Goal: Transaction & Acquisition: Purchase product/service

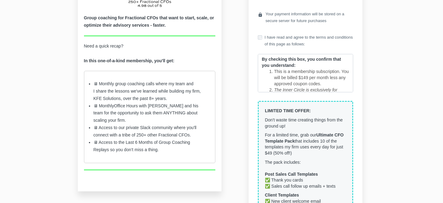
scroll to position [157, 0]
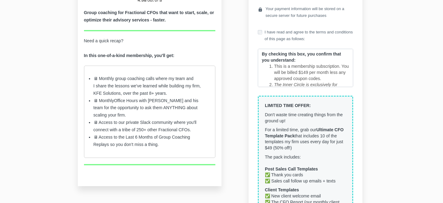
click at [173, 84] on li "🖥 Monthly group coaching calls where my team and I share the lessons we've lear…" at bounding box center [149, 86] width 112 height 22
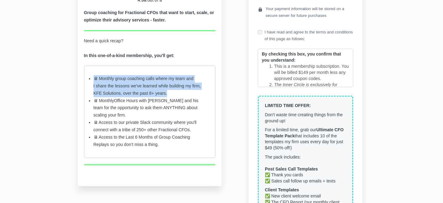
click at [173, 84] on li "🖥 Monthly group coaching calls where my team and I share the lessons we've lear…" at bounding box center [149, 86] width 112 height 22
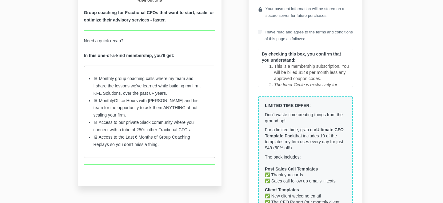
click at [172, 104] on li "🖥 Monthly Office Hours with [PERSON_NAME] and his team for the opportunity to a…" at bounding box center [149, 108] width 112 height 22
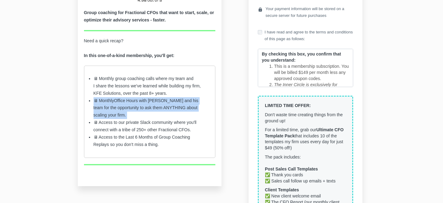
click at [172, 104] on li "🖥 Monthly Office Hours with [PERSON_NAME] and his team for the opportunity to a…" at bounding box center [149, 108] width 112 height 22
click at [172, 115] on li "🖥 Monthly Office Hours with [PERSON_NAME] and his team for the opportunity to a…" at bounding box center [149, 108] width 112 height 22
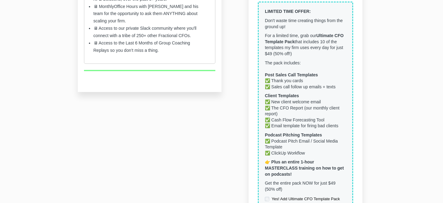
scroll to position [254, 0]
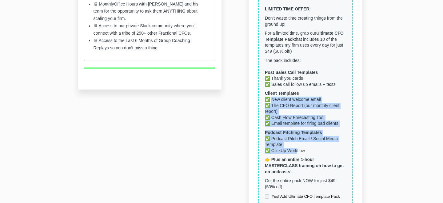
drag, startPoint x: 271, startPoint y: 100, endPoint x: 296, endPoint y: 150, distance: 56.2
click at [296, 150] on div "LIMITED TIME OFFER: Don't waste time creating things from the ground up! For a …" at bounding box center [305, 103] width 95 height 209
click at [296, 150] on span "✅ Podcast Pitch Email / Social Media Template ✅ ClickUp Workflow" at bounding box center [301, 144] width 73 height 17
